Goal: Information Seeking & Learning: Learn about a topic

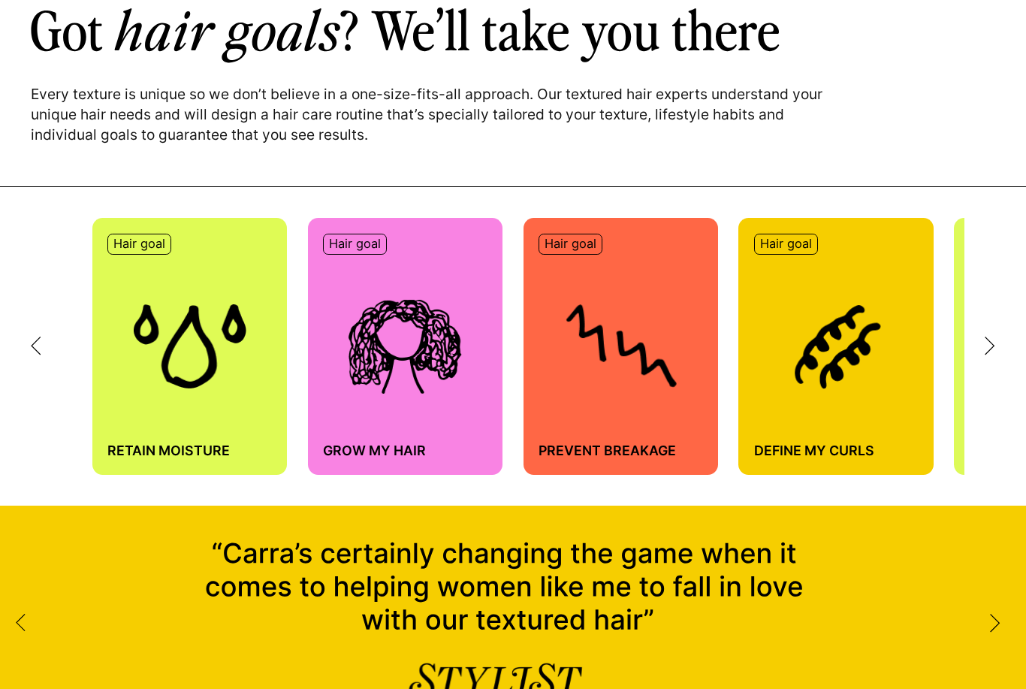
scroll to position [617, 0]
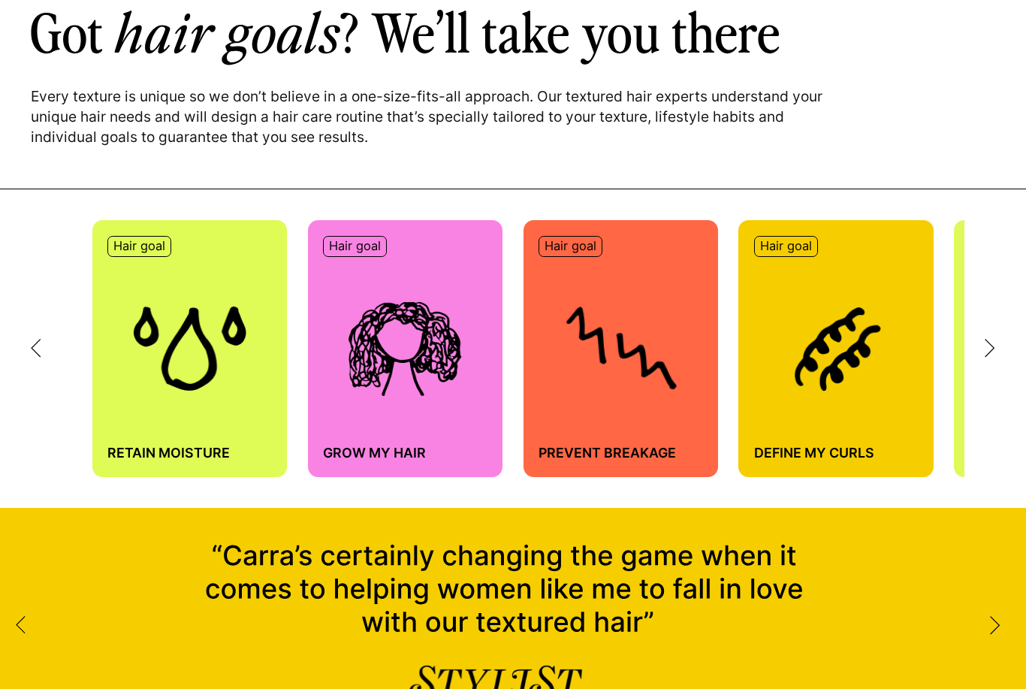
click at [993, 339] on icon at bounding box center [989, 348] width 11 height 19
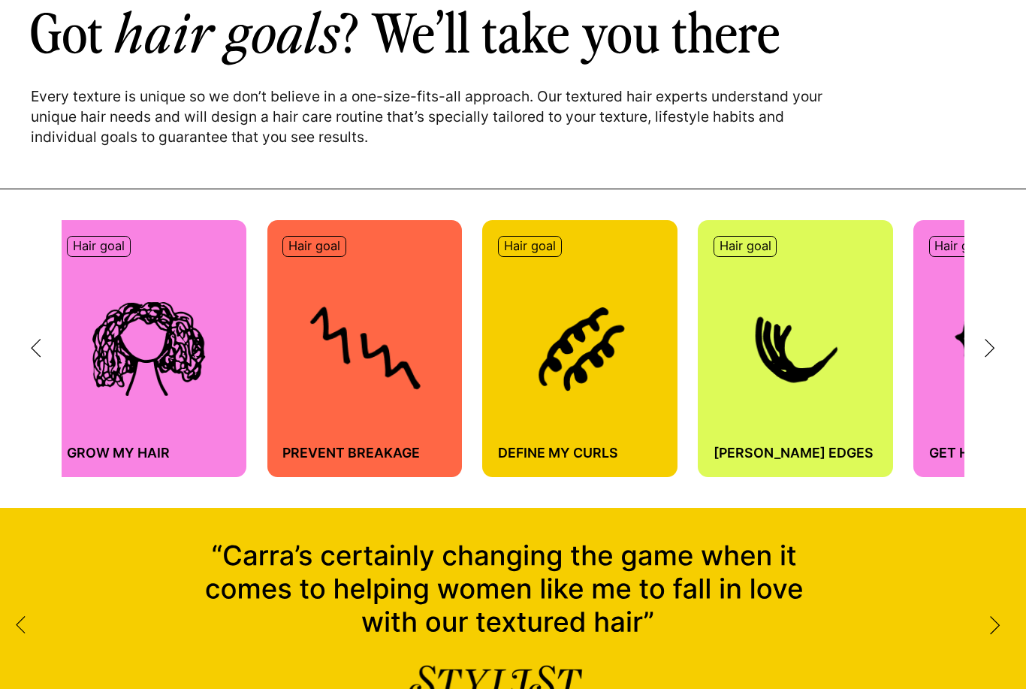
click at [993, 343] on icon at bounding box center [989, 348] width 11 height 19
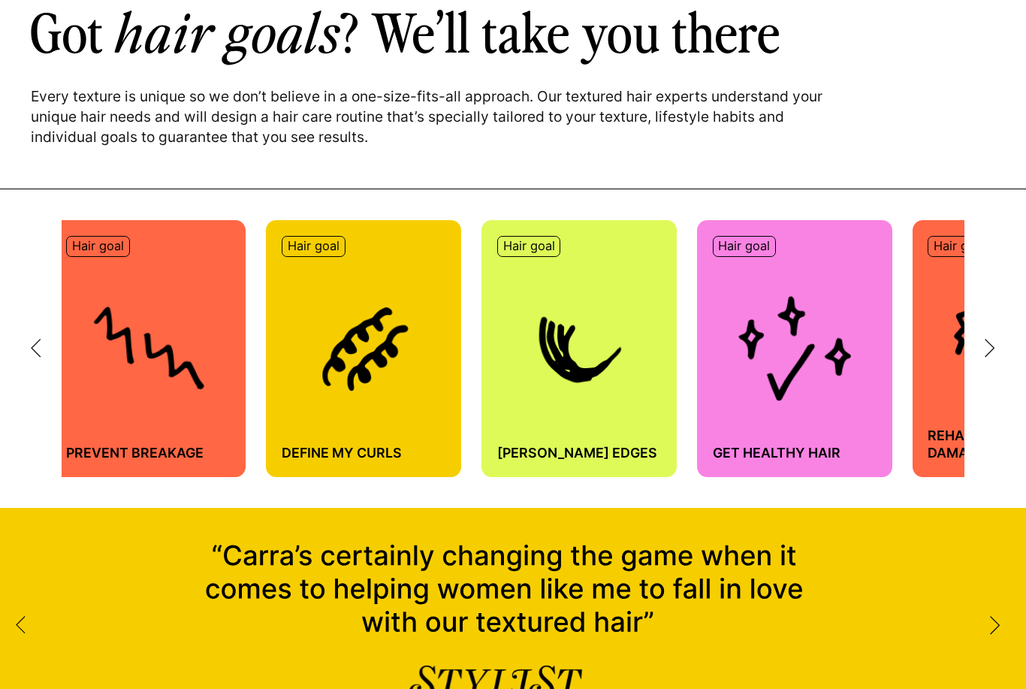
scroll to position [0, 512]
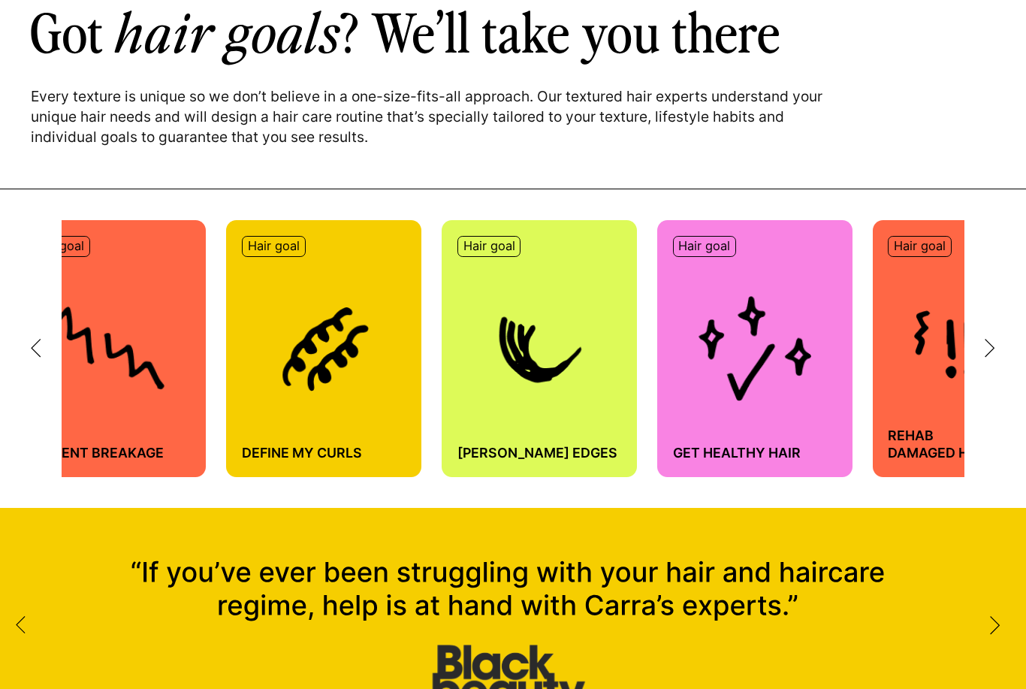
click at [984, 356] on div at bounding box center [979, 348] width 31 height 19
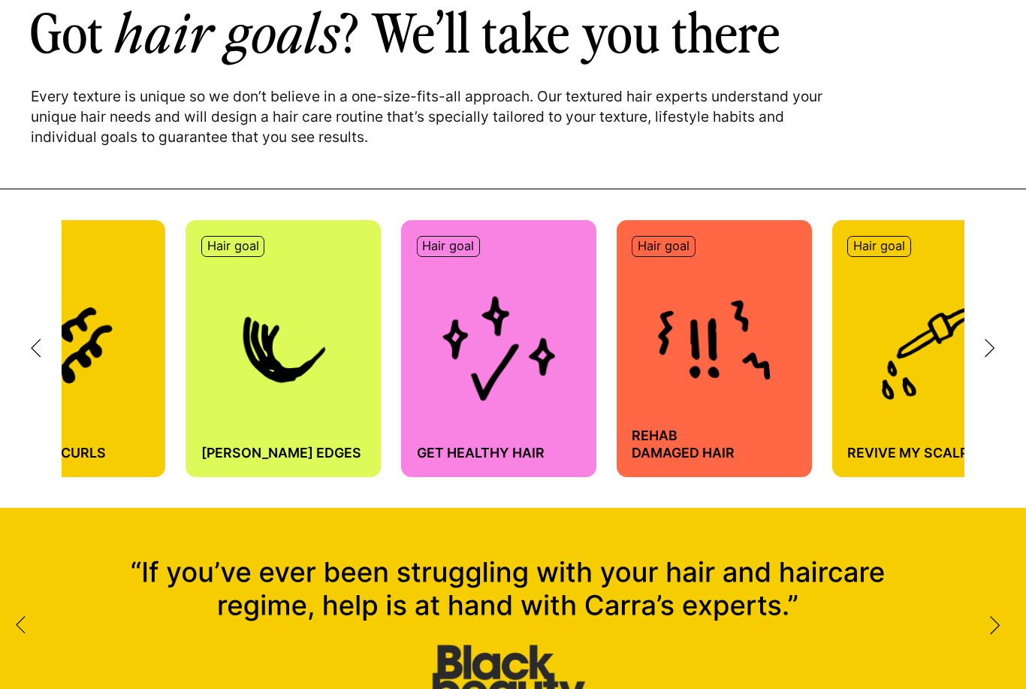
click at [988, 365] on div "Hair goal Retain moisture Hair goal Grow my hair Hair goal Prevent breakage Hai…" at bounding box center [513, 348] width 1026 height 318
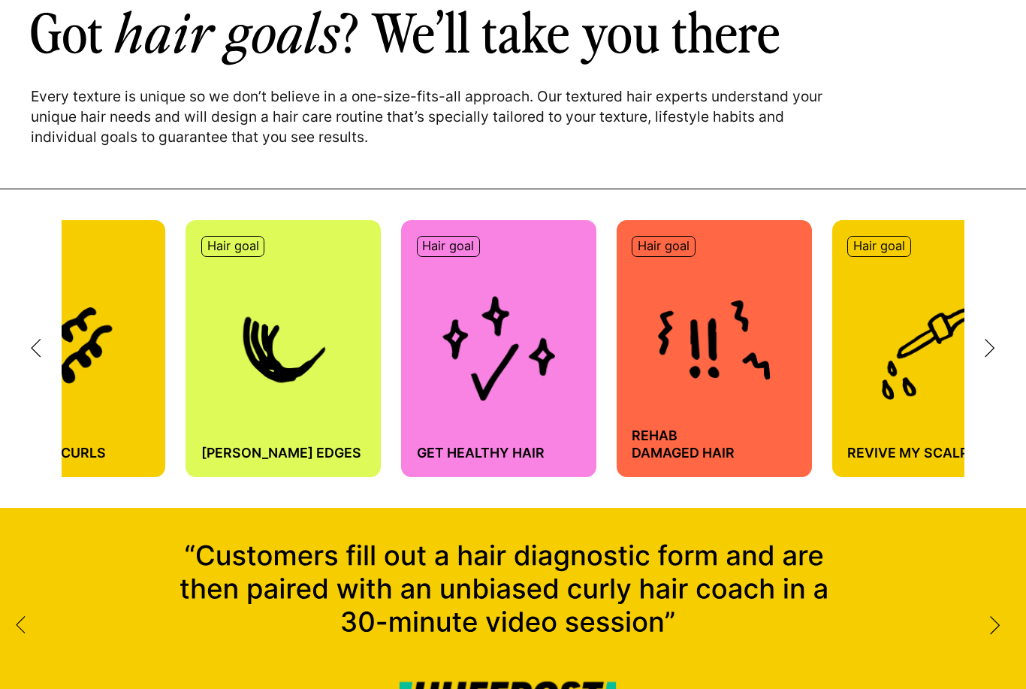
click at [992, 357] on icon at bounding box center [989, 348] width 11 height 19
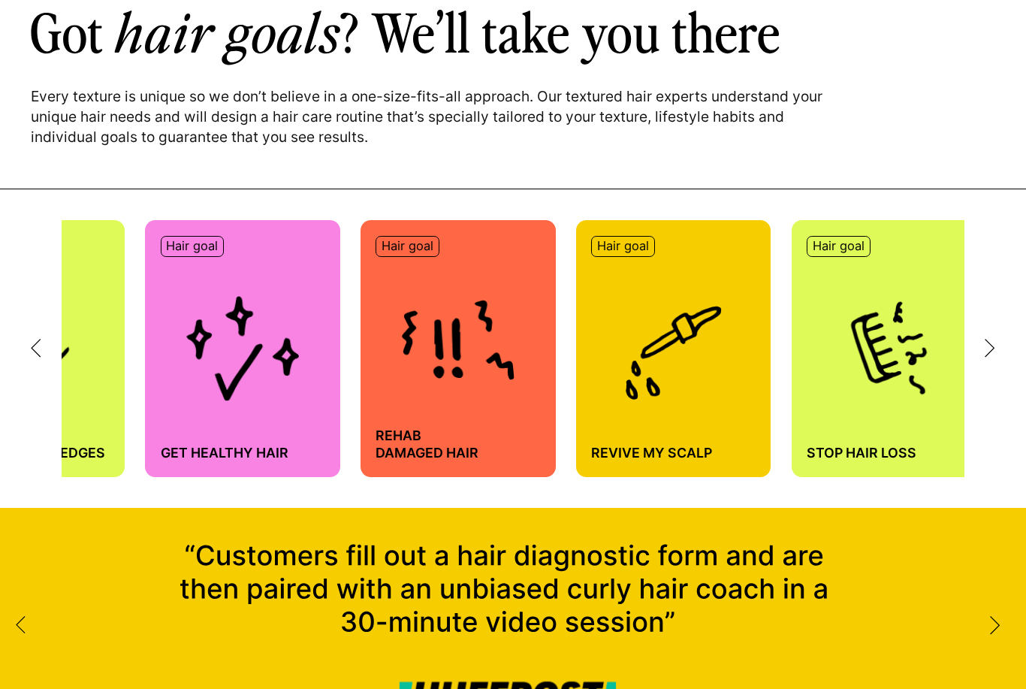
click at [990, 345] on icon at bounding box center [989, 347] width 8 height 17
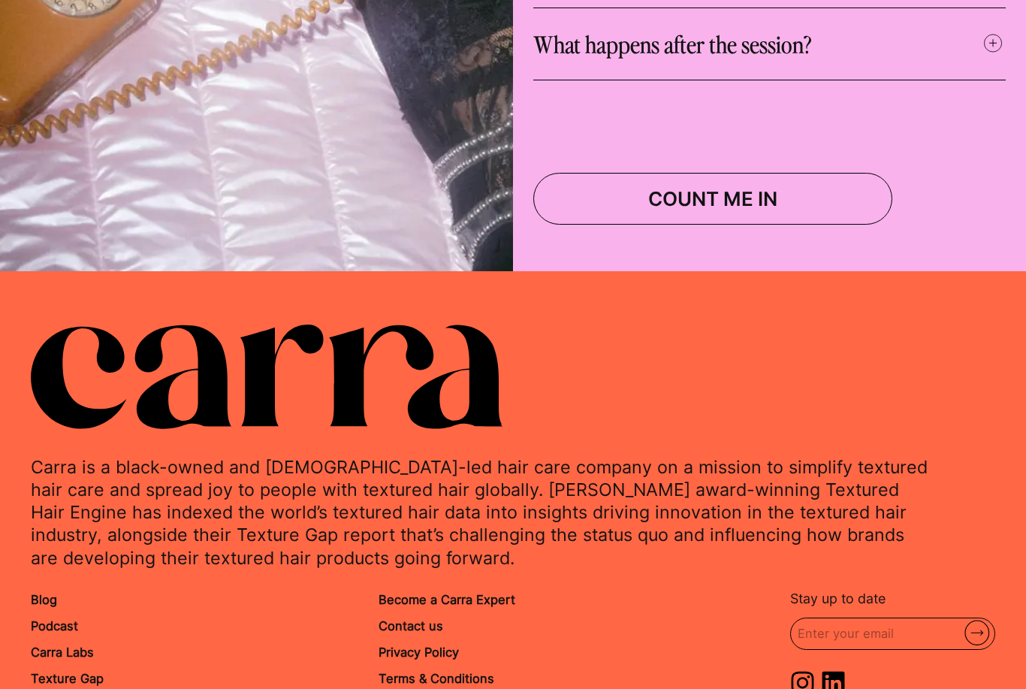
scroll to position [4992, 0]
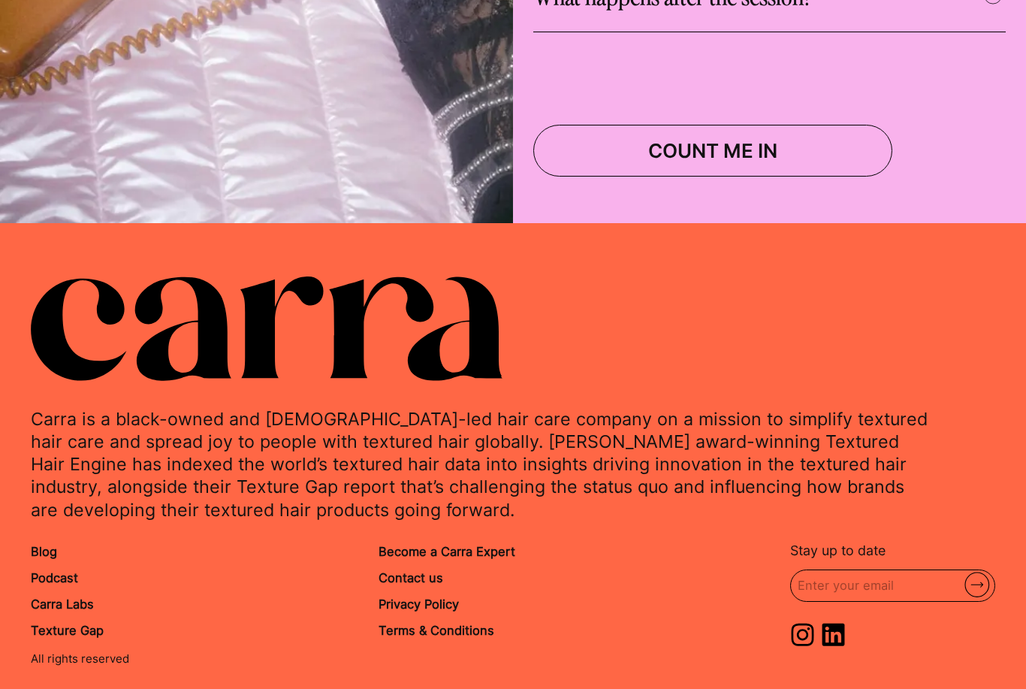
click at [86, 623] on link "Texture Gap" at bounding box center [67, 630] width 73 height 15
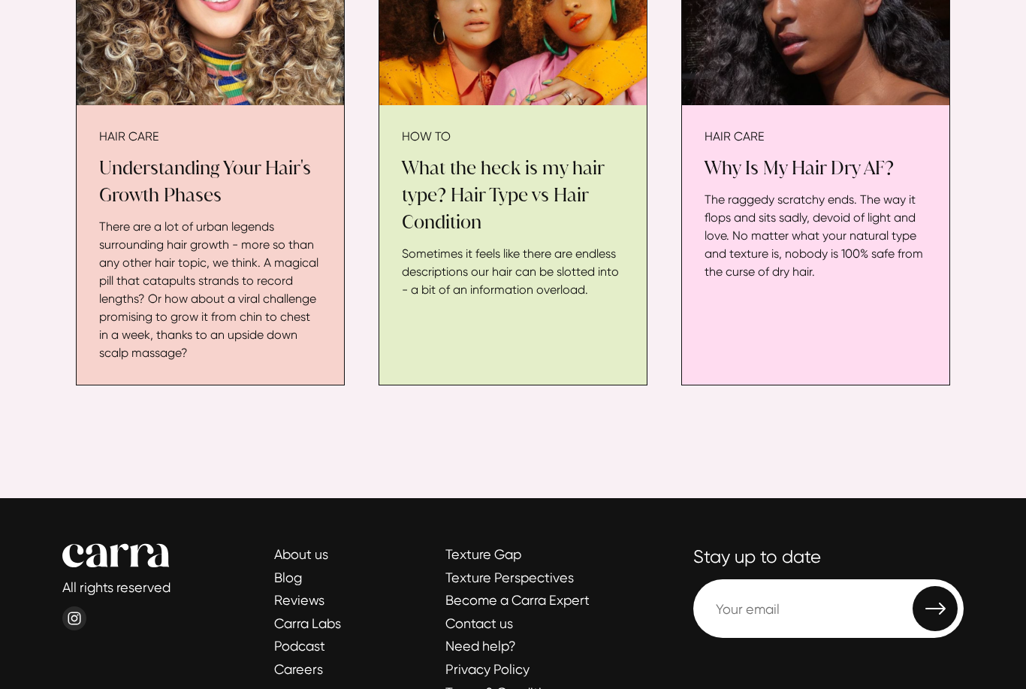
scroll to position [3545, 0]
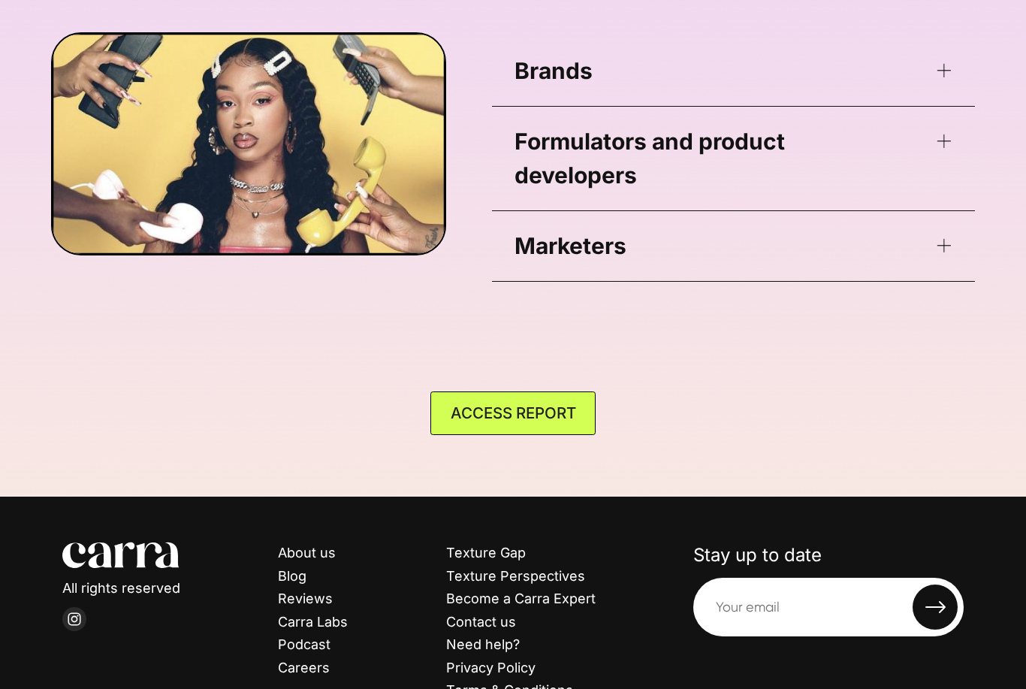
scroll to position [3583, 0]
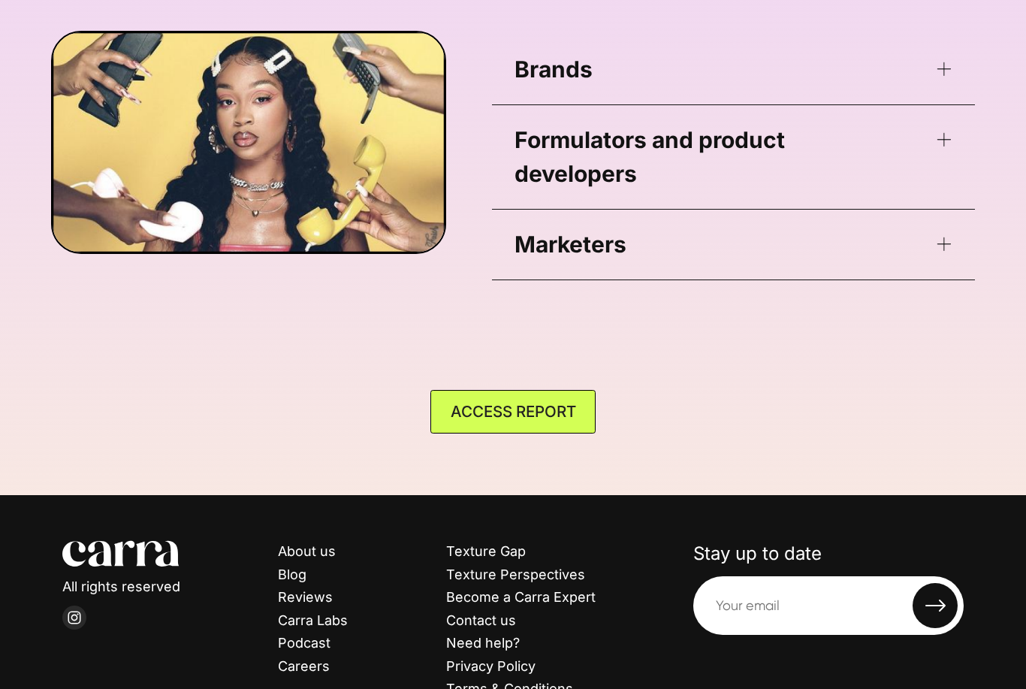
click at [940, 77] on span at bounding box center [943, 69] width 14 height 14
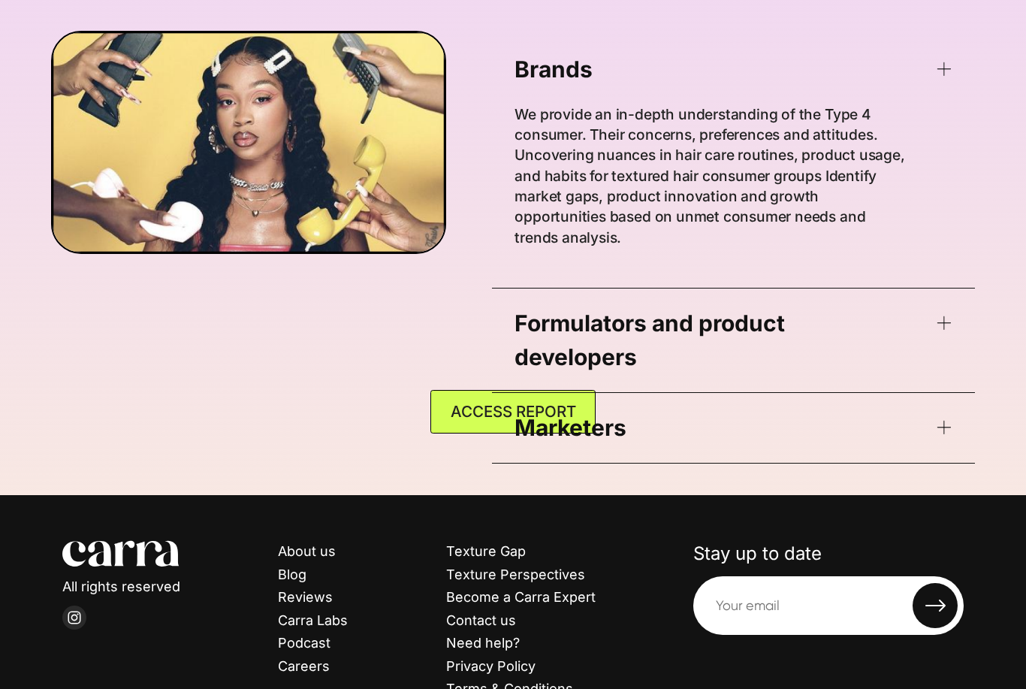
click at [939, 76] on span at bounding box center [943, 69] width 14 height 14
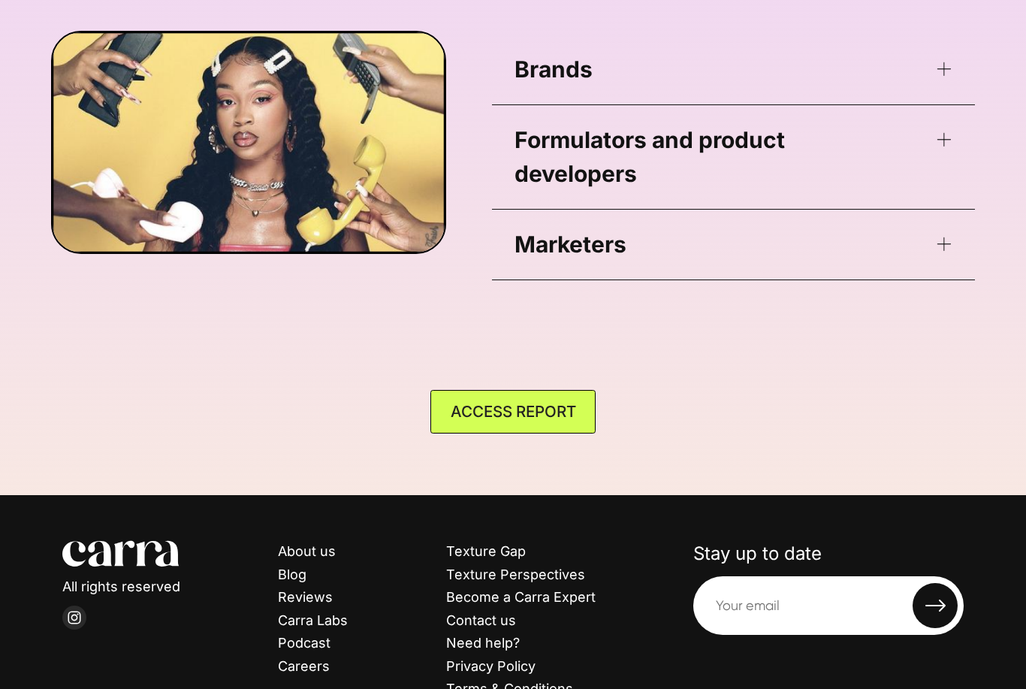
click at [944, 146] on span at bounding box center [943, 139] width 14 height 14
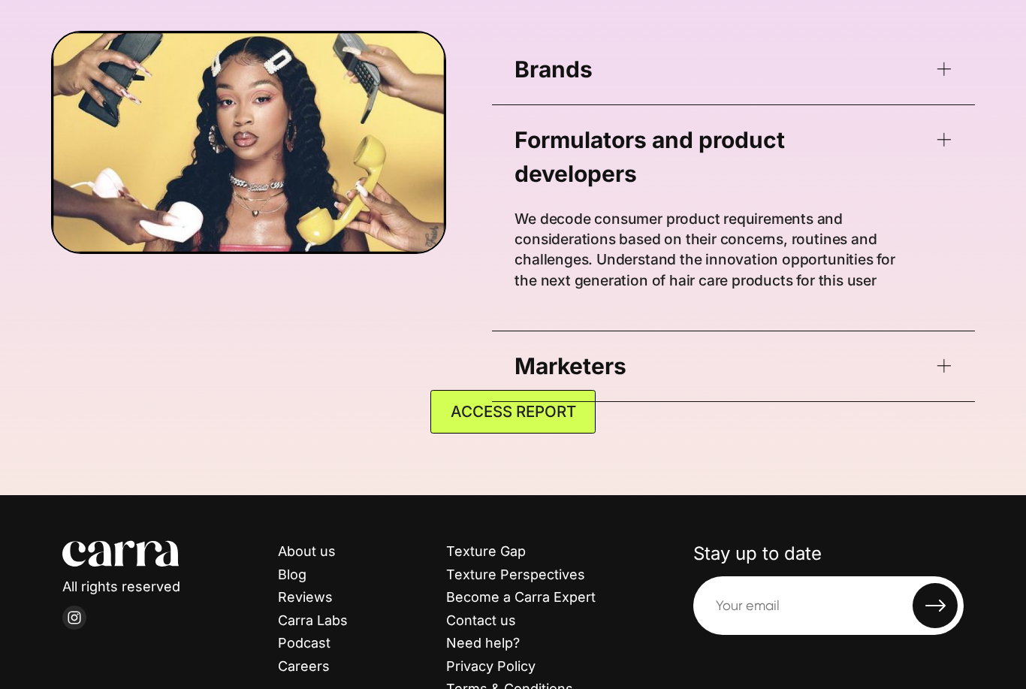
click at [942, 146] on span at bounding box center [943, 139] width 14 height 14
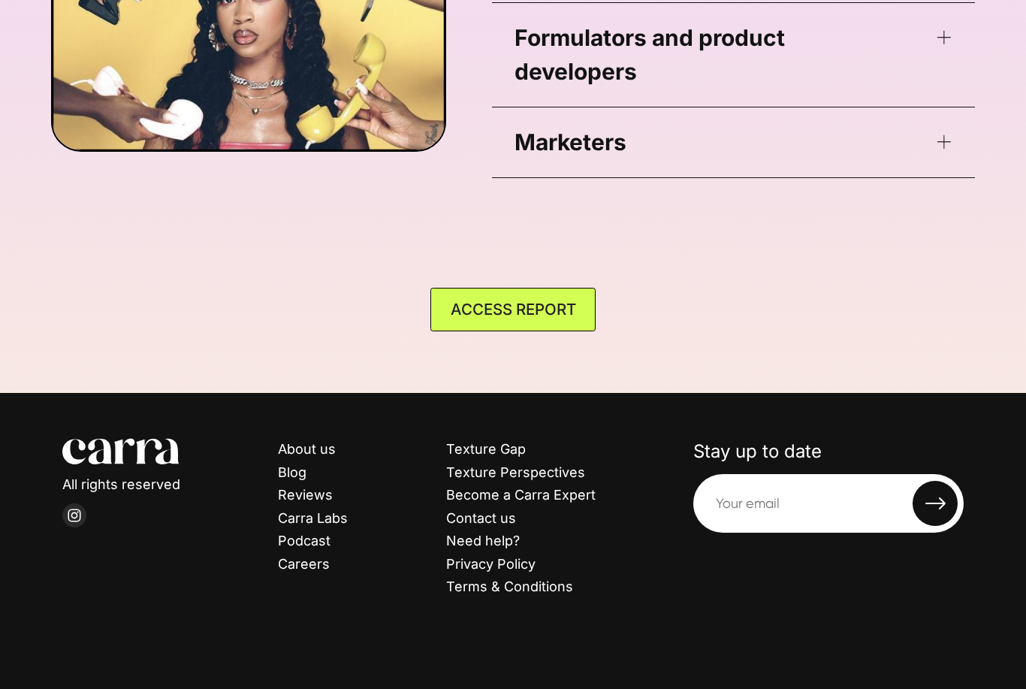
scroll to position [3883, 0]
click at [511, 331] on link "ACCESS REPORT" at bounding box center [512, 310] width 165 height 44
